Goal: Check status: Check status

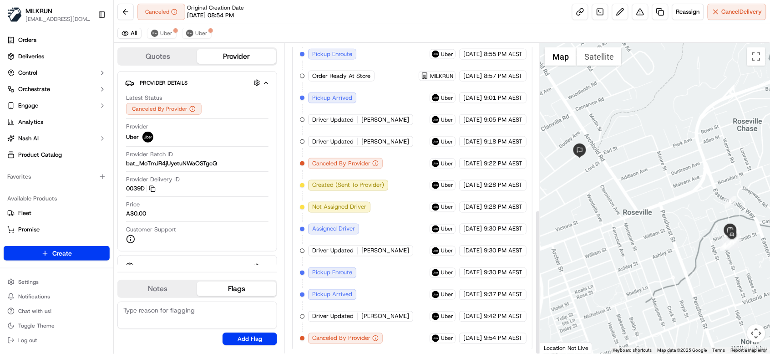
scroll to position [356, 0]
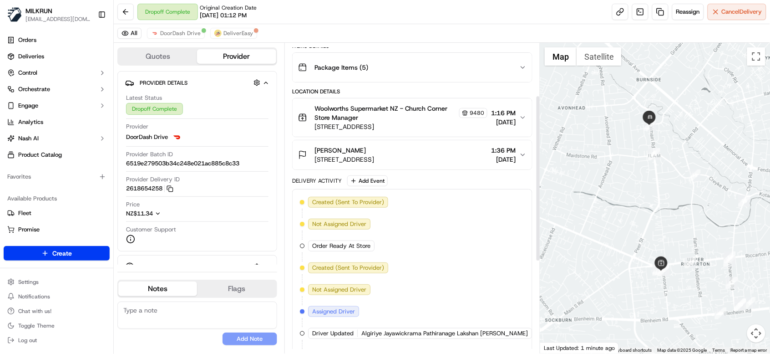
scroll to position [98, 0]
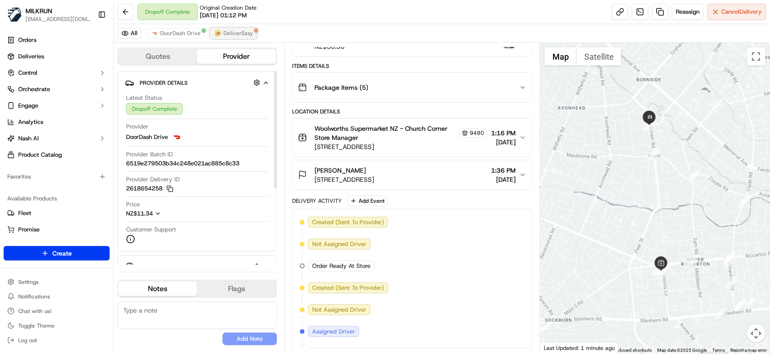
click at [226, 30] on span "DeliverEasy" at bounding box center [238, 33] width 30 height 7
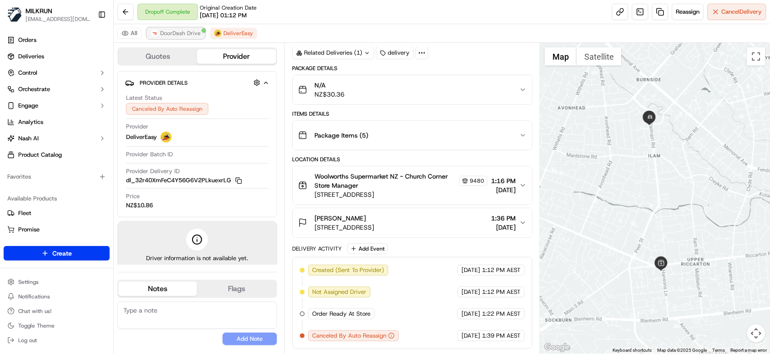
click at [185, 28] on button "DoorDash Drive" at bounding box center [176, 33] width 58 height 11
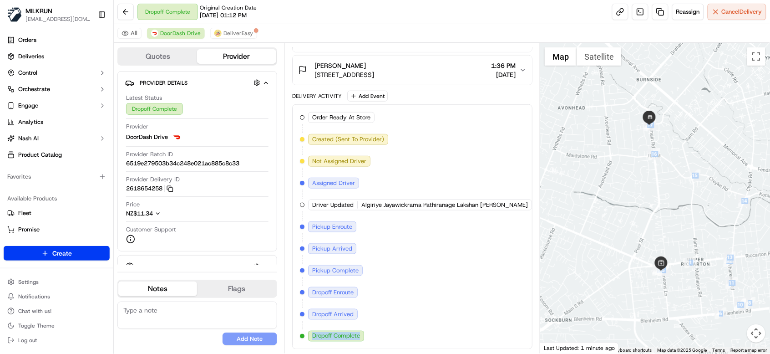
scroll to position [203, 74]
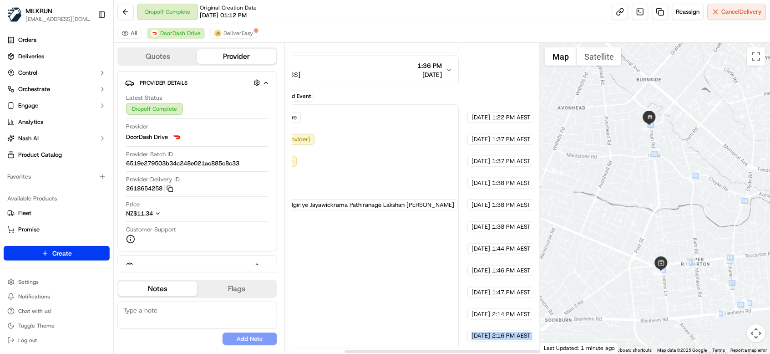
drag, startPoint x: 312, startPoint y: 336, endPoint x: 566, endPoint y: 337, distance: 254.4
click at [566, 337] on div "Quotes Provider Provider Details Hidden ( 3 ) Latest Status Dropoff Complete Pr…" at bounding box center [442, 198] width 656 height 310
copy div "Dropoff Complete DoorDash Drive 18/09/2025 2:16 PM AEST ← Move left → Move righ…"
click at [403, 325] on div "Order Ready At Store MILKRUN 18/09/2025 1:22 PM AEST Created (Sent To Provider)…" at bounding box center [338, 226] width 225 height 229
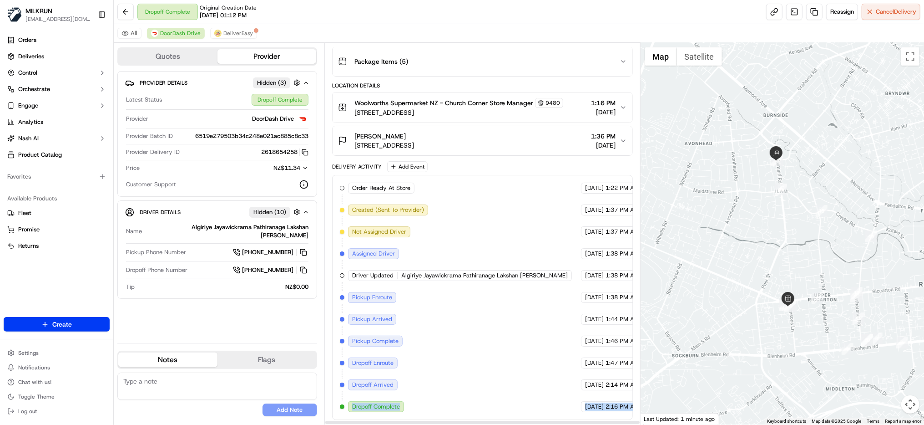
scroll to position [127, 14]
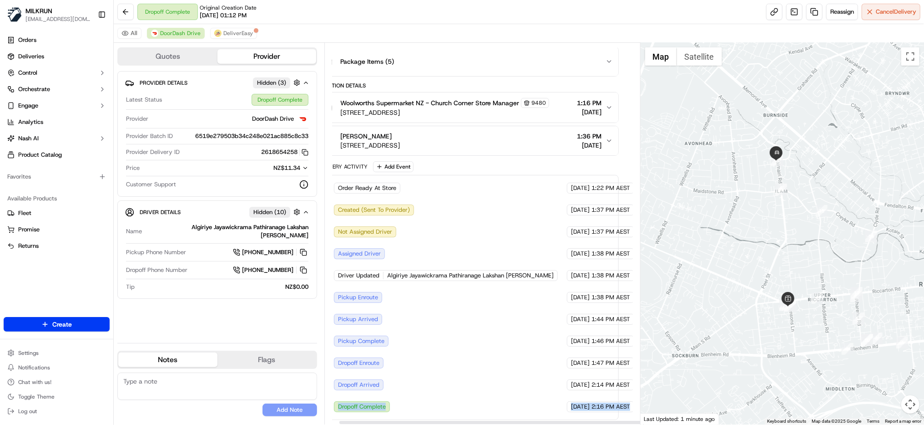
drag, startPoint x: 336, startPoint y: 408, endPoint x: 630, endPoint y: 411, distance: 294.0
click at [611, 353] on div "Order Ready At Store MILKRUN 18/09/2025 1:22 PM AEST Created (Sent To Provider)…" at bounding box center [468, 297] width 285 height 229
copy div "Dropoff Complete DoorDash Drive 18/09/2025 2:16 PM AEST"
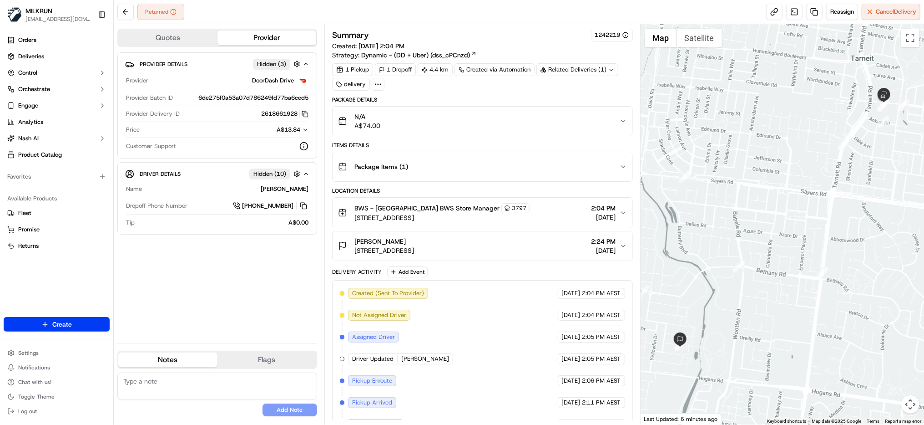
click at [577, 129] on div "N/A A$74.00" at bounding box center [479, 121] width 282 height 18
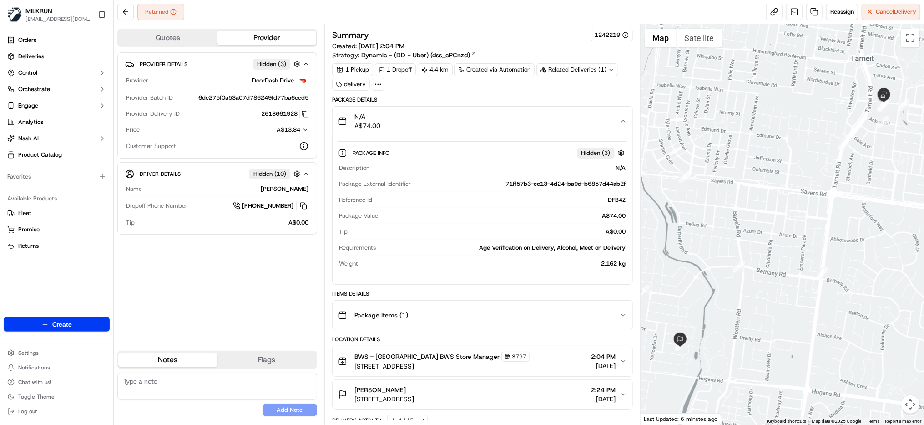
click at [586, 131] on button "N/A A$74.00" at bounding box center [483, 121] width 300 height 29
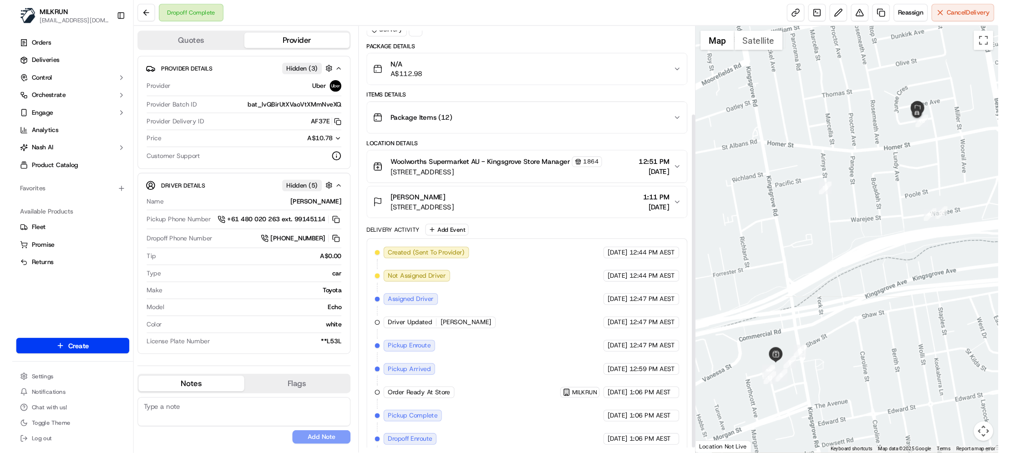
scroll to position [109, 0]
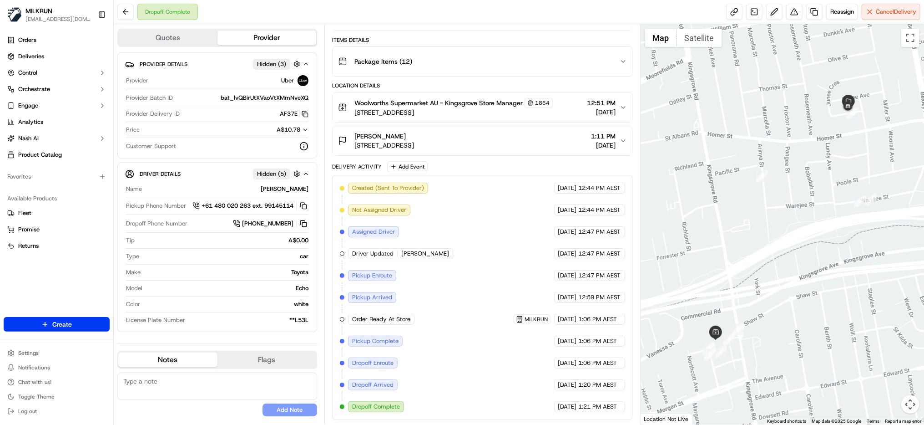
drag, startPoint x: 441, startPoint y: 249, endPoint x: 399, endPoint y: 248, distance: 41.4
click at [399, 248] on div "Driver Updated Deepak Kumar S." at bounding box center [400, 253] width 105 height 11
copy span "Deepak Kumar S."
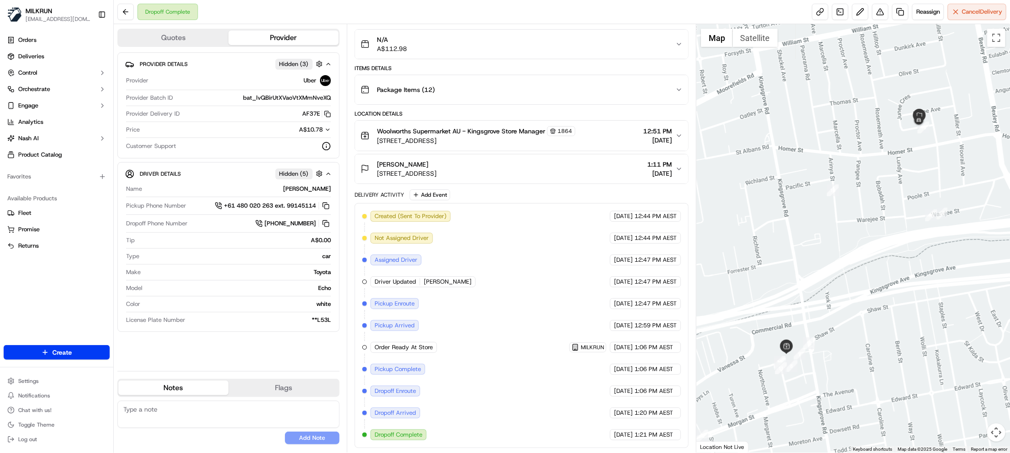
scroll to position [81, 0]
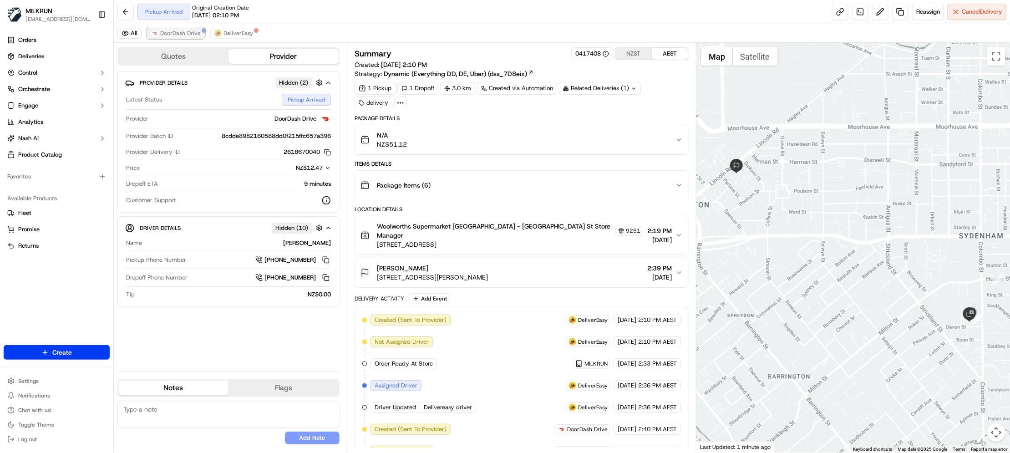
click at [172, 30] on span "DoorDash Drive" at bounding box center [180, 33] width 41 height 7
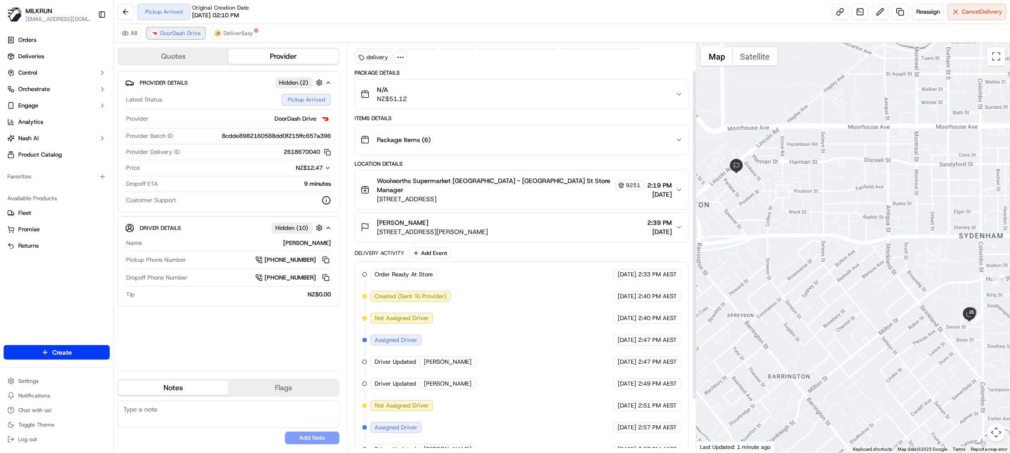
scroll to position [99, 0]
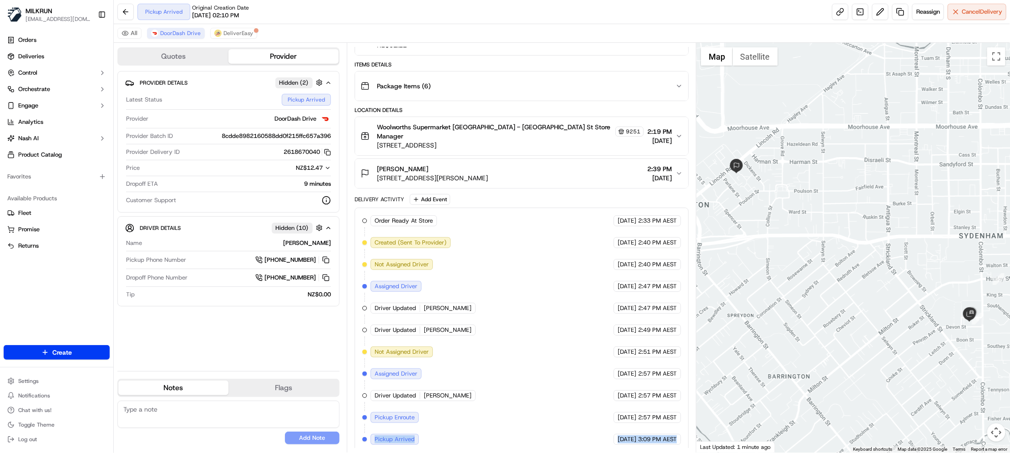
drag, startPoint x: 375, startPoint y: 433, endPoint x: 685, endPoint y: 440, distance: 311.0
click at [685, 440] on div "Order Ready At Store MILKRUN 18/09/2025 2:33 PM AEST Created (Sent To Provider)…" at bounding box center [522, 330] width 334 height 245
copy div "Pickup Arrived DoorDash Drive 18/09/2025 3:09 PM AEST"
click at [854, 8] on link at bounding box center [860, 12] width 16 height 16
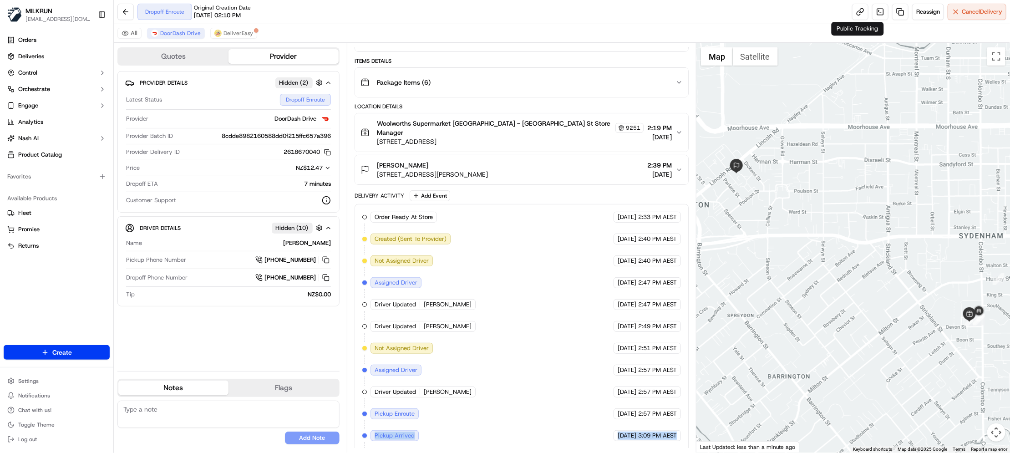
scroll to position [0, 0]
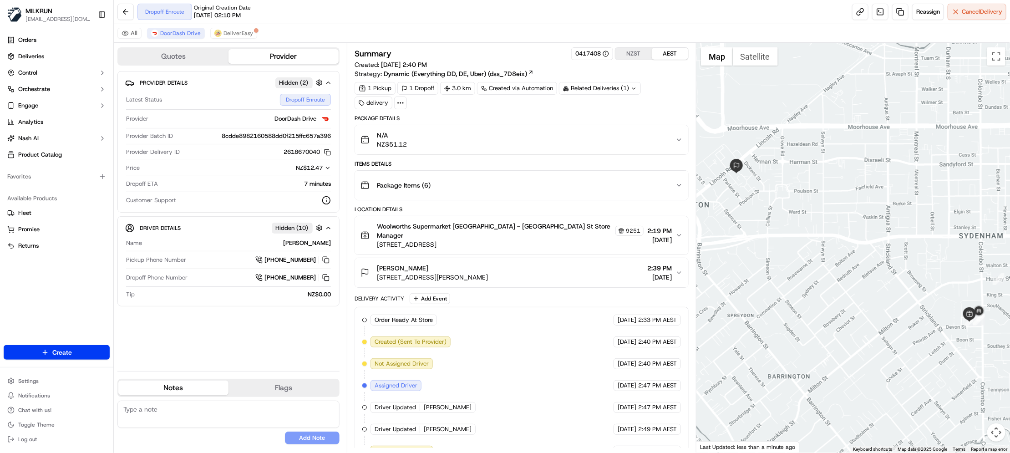
click at [641, 49] on button "NZST" at bounding box center [633, 54] width 36 height 12
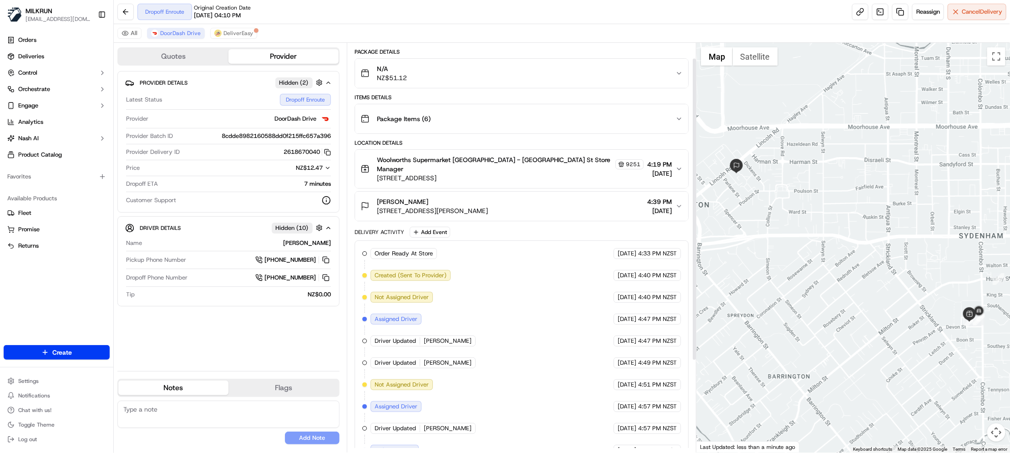
scroll to position [143, 0]
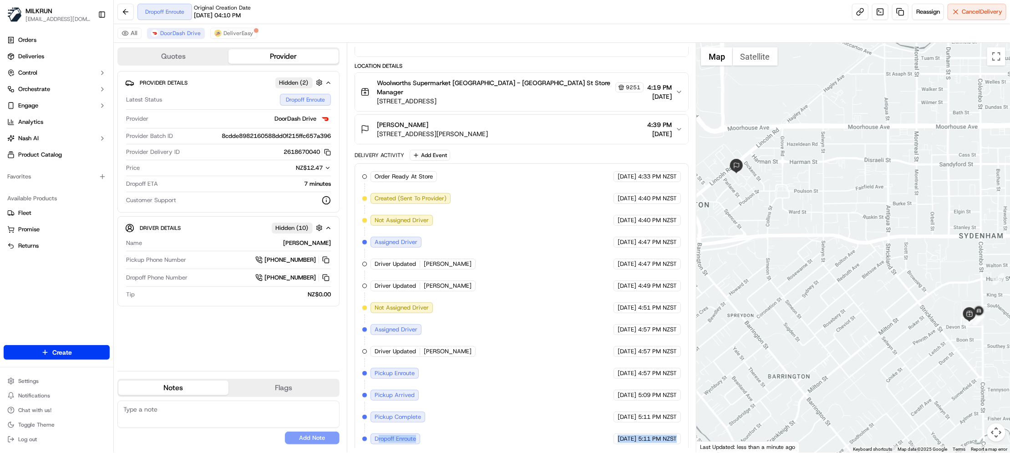
drag, startPoint x: 378, startPoint y: 435, endPoint x: 689, endPoint y: 436, distance: 310.4
click at [689, 436] on div "Summary 0417408 NZST AEST Created: 18/09/2025 4:40 PM Strategy: Dynamic (Everyt…" at bounding box center [522, 248] width 350 height 410
click at [446, 436] on div "Order Ready At Store MILKRUN 18/09/2025 4:33 PM NZST Created (Sent To Provider)…" at bounding box center [521, 307] width 319 height 273
drag, startPoint x: 374, startPoint y: 434, endPoint x: 609, endPoint y: 371, distance: 243.0
click at [674, 443] on div "Order Ready At Store MILKRUN 18/09/2025 4:33 PM NZST Created (Sent To Provider)…" at bounding box center [522, 307] width 334 height 289
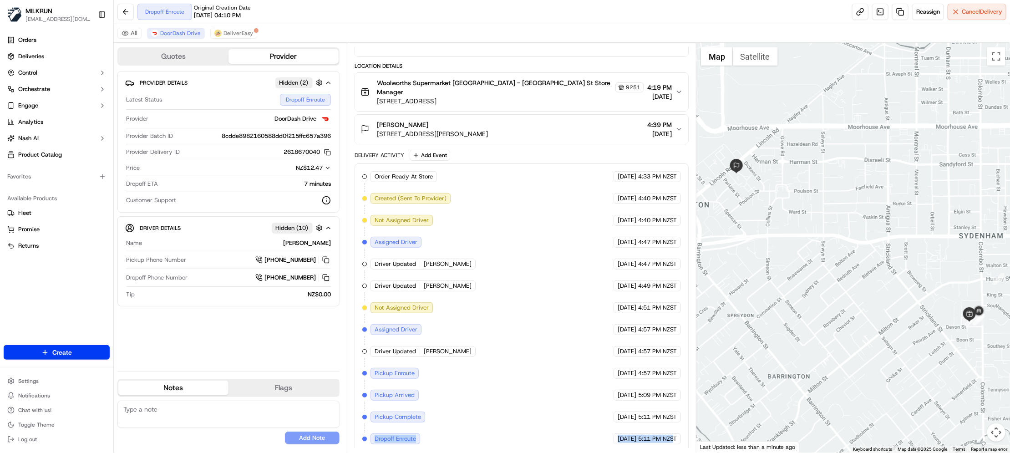
copy div "Dropoff Enroute DoorDash Drive 18/09/2025 5:11 PM NZS"
